Goal: Task Accomplishment & Management: Use online tool/utility

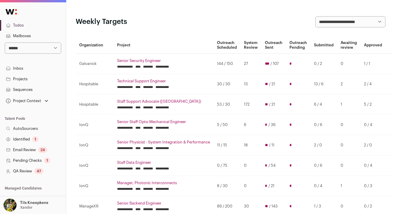
scroll to position [31, 0]
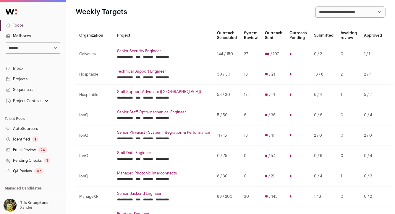
click at [138, 52] on link "Senior Security Engineer" at bounding box center [163, 51] width 93 height 5
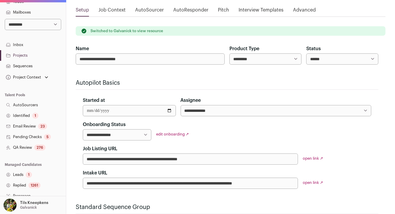
scroll to position [27, 0]
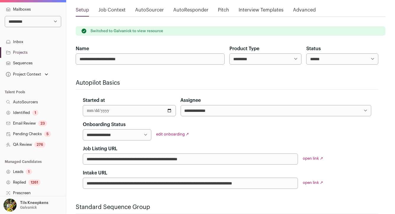
click at [46, 145] on link "QA Review 276" at bounding box center [33, 144] width 66 height 11
click at [33, 144] on link "QA Review 276" at bounding box center [33, 144] width 66 height 11
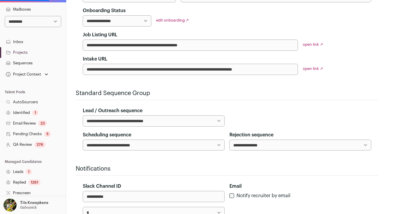
scroll to position [250, 0]
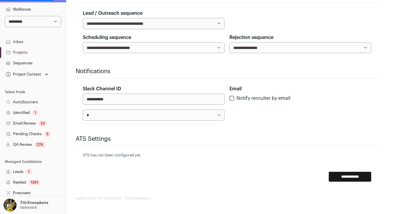
click at [44, 145] on div "276" at bounding box center [39, 145] width 11 height 6
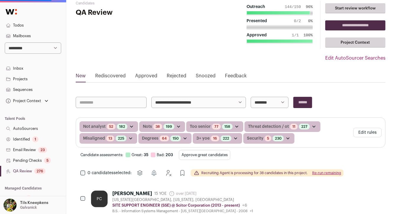
scroll to position [43, 0]
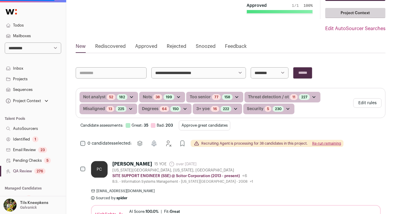
click at [206, 125] on button "Approve great candidates" at bounding box center [204, 126] width 51 height 10
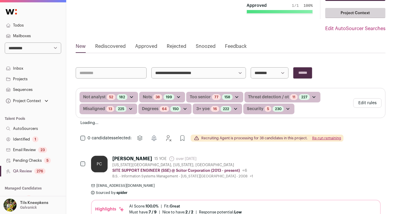
click at [62, 67] on link "Inbox" at bounding box center [33, 68] width 66 height 11
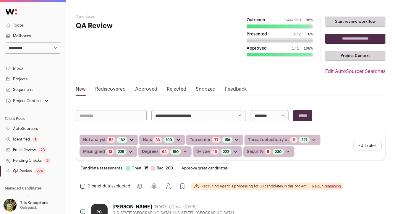
click at [209, 169] on button "Approve great candidates" at bounding box center [204, 168] width 51 height 10
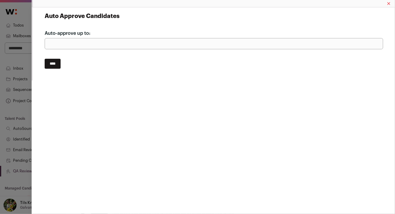
click at [59, 65] on input "****" at bounding box center [53, 64] width 16 height 10
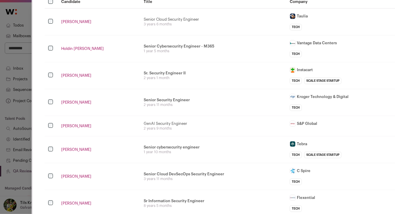
scroll to position [35, 0]
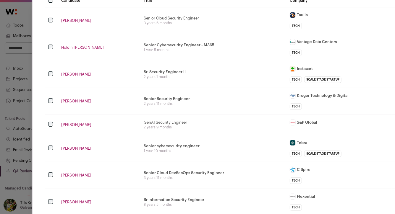
click at [200, 66] on td "Sr. Security Engineer II Building bigger, better, stronger detection & response…" at bounding box center [213, 74] width 146 height 27
click at [208, 77] on div "2 years 1 month" at bounding box center [213, 76] width 139 height 5
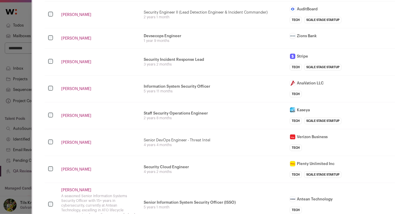
scroll to position [250, 0]
click at [237, 104] on td "Staff Security Operations Engineer 2 years 8 months" at bounding box center [213, 115] width 146 height 27
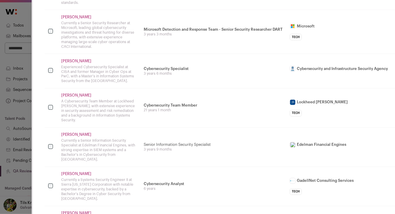
scroll to position [468, 0]
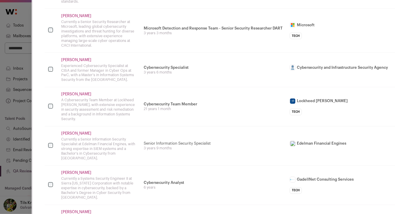
click at [237, 107] on div "21 years 1 month" at bounding box center [213, 109] width 139 height 5
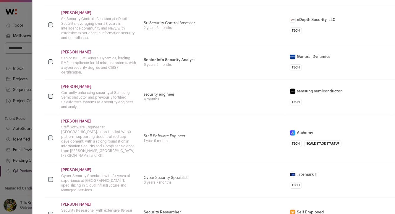
scroll to position [796, 0]
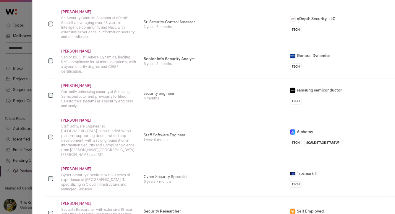
click at [136, 102] on div "Currently enhancing security at Samsung Semiconductor and previously fortified …" at bounding box center [98, 99] width 75 height 19
click at [139, 66] on td "Henry Cissp Senior ISSO at General Dynamics, leading RMF compliance for 14 miss…" at bounding box center [99, 61] width 82 height 35
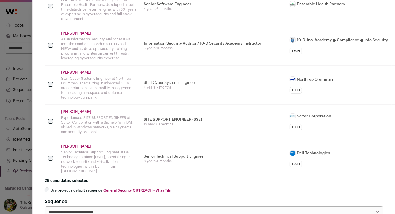
scroll to position [1046, 0]
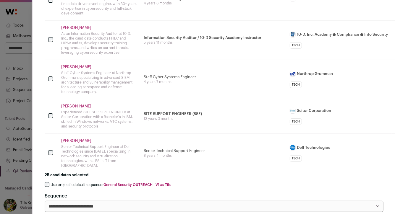
click at [76, 183] on label "Use project's default sequence: General Security OUTREACH - V1 as Tils" at bounding box center [111, 185] width 120 height 5
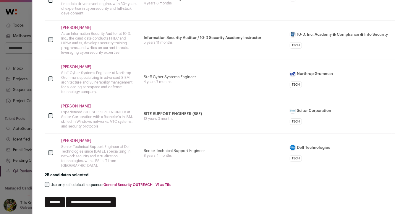
click at [116, 197] on input "**********" at bounding box center [91, 202] width 50 height 10
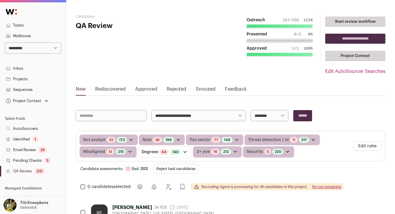
click at [198, 166] on button "Reject bad candidates" at bounding box center [176, 169] width 44 height 10
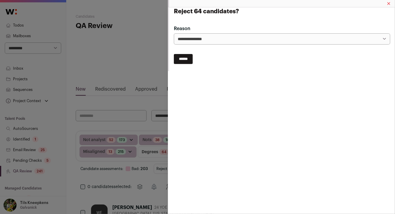
click at [190, 60] on input "******" at bounding box center [183, 59] width 19 height 10
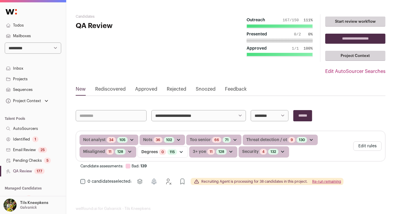
click at [33, 21] on link "Todos" at bounding box center [33, 25] width 66 height 11
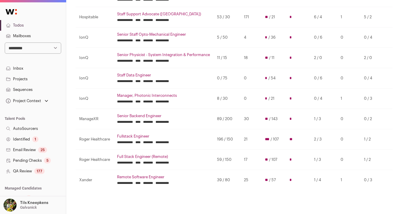
scroll to position [107, 0]
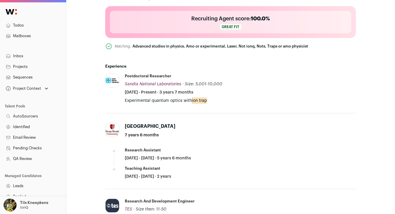
scroll to position [223, 0]
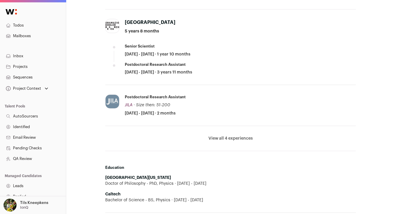
scroll to position [409, 0]
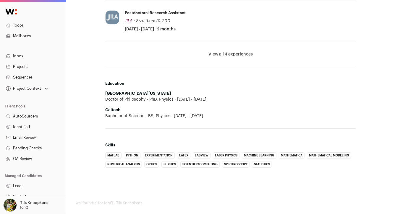
click at [243, 51] on button "View all 4 experiences" at bounding box center [230, 54] width 44 height 6
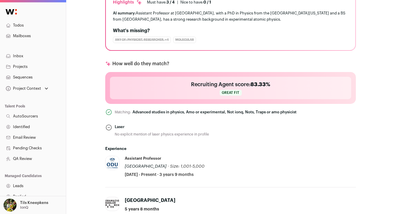
scroll to position [0, 0]
